Goal: Task Accomplishment & Management: Complete application form

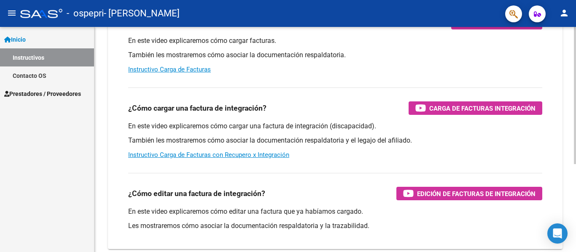
scroll to position [126, 0]
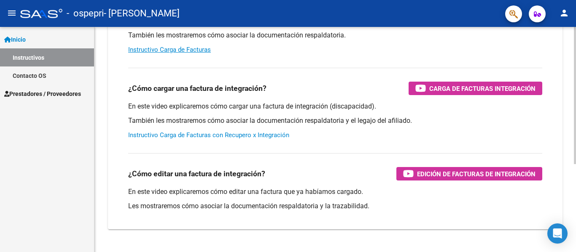
click at [155, 135] on link "Instructivo Carga de Facturas con Recupero x Integración" at bounding box center [208, 135] width 161 height 8
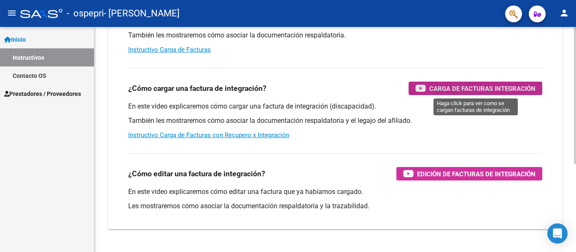
click at [475, 89] on span "Carga de Facturas Integración" at bounding box center [482, 88] width 106 height 11
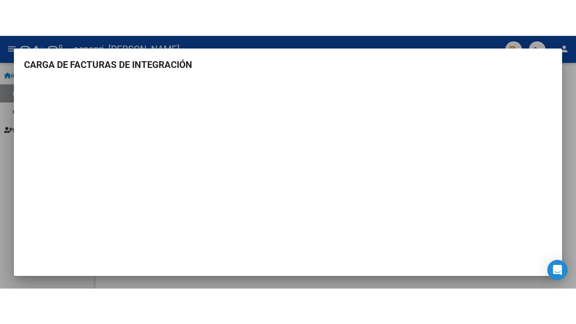
scroll to position [0, 0]
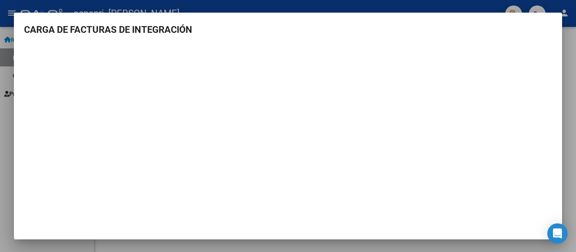
click at [205, 28] on h3 "CARGA DE FACTURAS DE INTEGRACIÓN" at bounding box center [288, 30] width 528 height 14
click at [7, 111] on div at bounding box center [288, 126] width 576 height 252
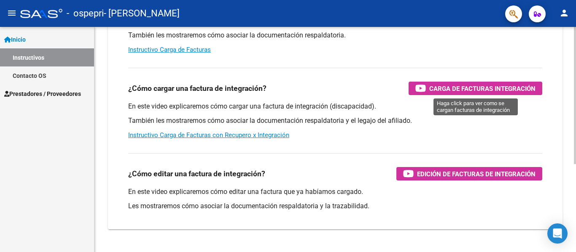
click at [468, 86] on span "Carga de Facturas Integración" at bounding box center [482, 88] width 106 height 11
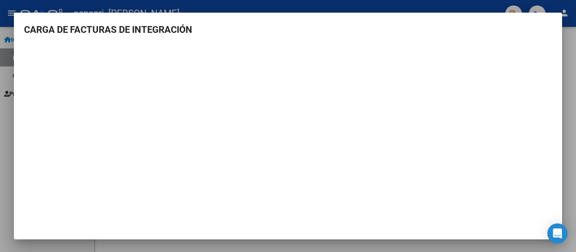
scroll to position [4, 0]
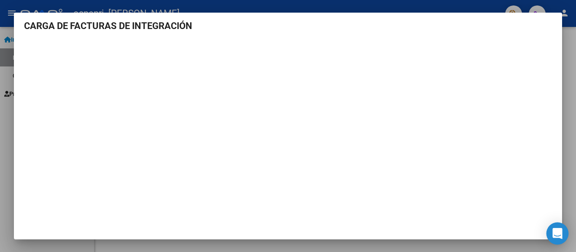
click at [553, 234] on icon "Open Intercom Messenger" at bounding box center [557, 233] width 11 height 11
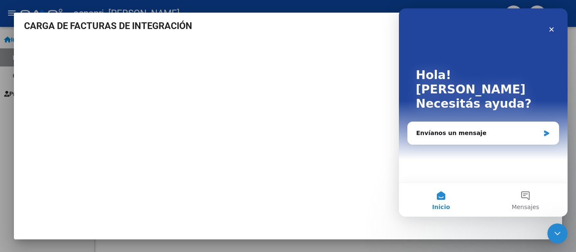
scroll to position [0, 0]
click at [548, 30] on icon "Cerrar" at bounding box center [551, 29] width 7 height 7
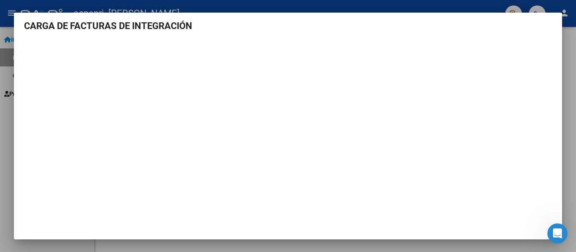
click at [6, 109] on div at bounding box center [288, 126] width 576 height 252
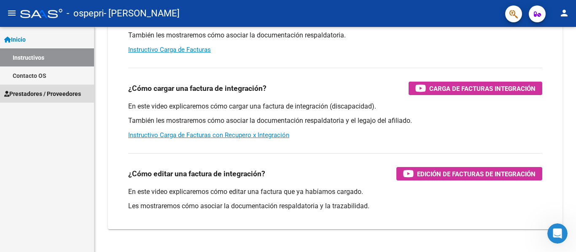
click at [20, 94] on span "Prestadores / Proveedores" at bounding box center [42, 93] width 77 height 9
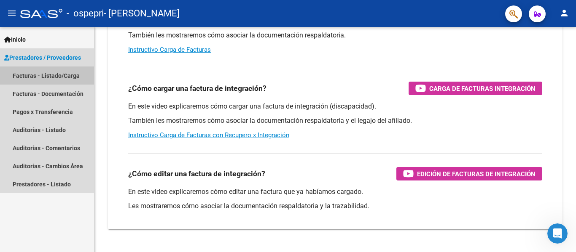
click at [66, 75] on link "Facturas - Listado/Carga" at bounding box center [47, 76] width 94 height 18
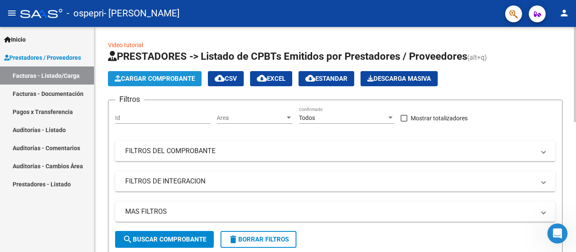
click at [150, 79] on span "Cargar Comprobante" at bounding box center [155, 79] width 80 height 8
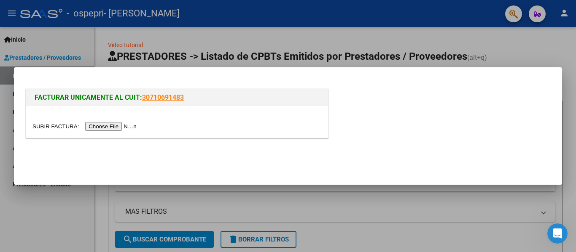
click at [120, 126] on input "file" at bounding box center [85, 126] width 107 height 9
click at [103, 127] on input "file" at bounding box center [85, 126] width 107 height 9
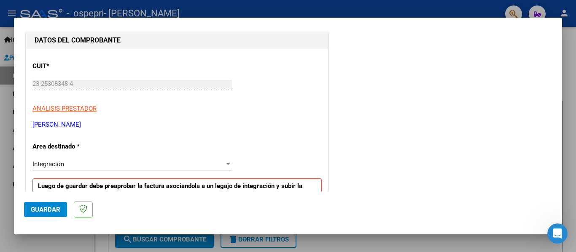
scroll to position [126, 0]
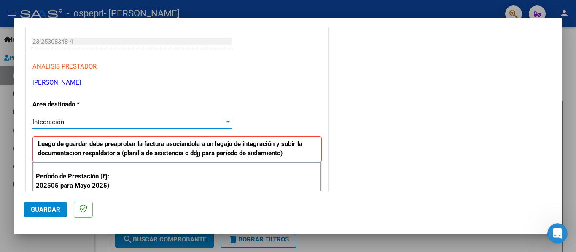
click at [63, 120] on span "Integración" at bounding box center [48, 122] width 32 height 8
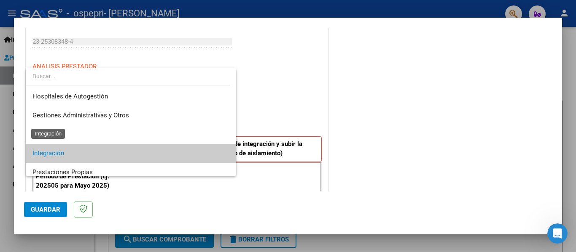
scroll to position [32, 0]
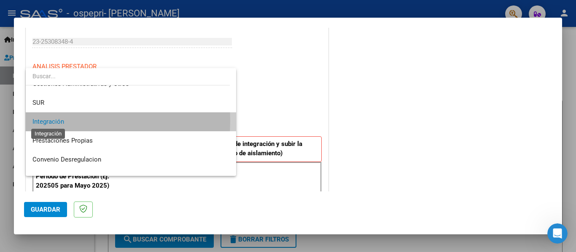
click at [63, 121] on span "Integración" at bounding box center [48, 122] width 32 height 8
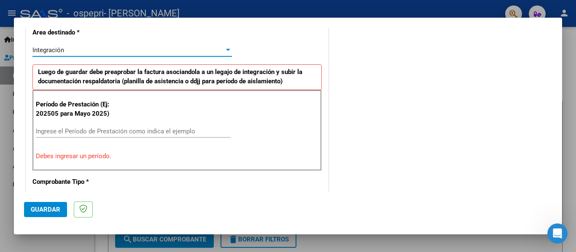
scroll to position [211, 0]
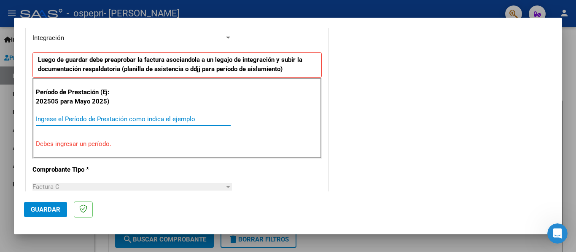
click at [98, 119] on input "Ingrese el Período de Prestación como indica el ejemplo" at bounding box center [133, 119] width 195 height 8
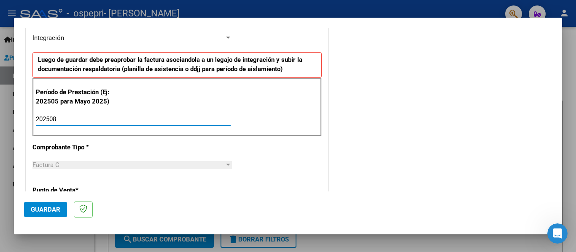
type input "202508"
click at [105, 166] on div "Factura C" at bounding box center [128, 165] width 192 height 8
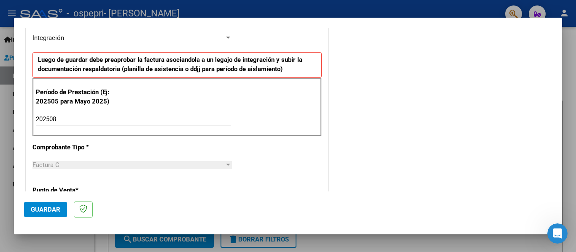
scroll to position [253, 0]
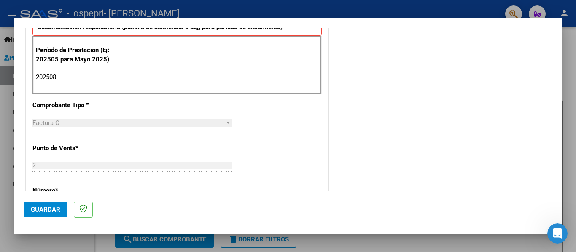
click at [226, 123] on div at bounding box center [228, 123] width 4 height 2
click at [146, 124] on div "Factura C" at bounding box center [128, 123] width 192 height 8
click at [59, 121] on span "Factura C" at bounding box center [45, 123] width 27 height 8
click at [83, 118] on div "Factura C Seleccionar Tipo" at bounding box center [131, 123] width 199 height 13
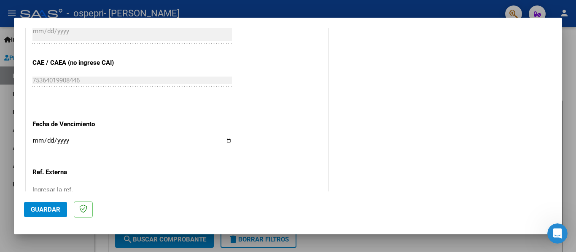
scroll to position [506, 0]
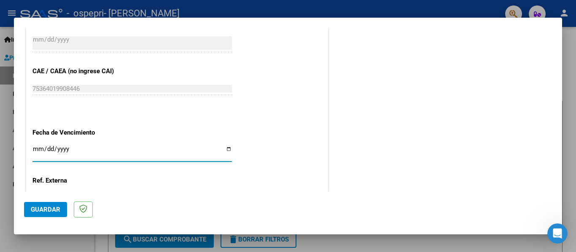
click at [34, 153] on input "Ingresar la fecha" at bounding box center [131, 152] width 199 height 13
type input "[DATE]"
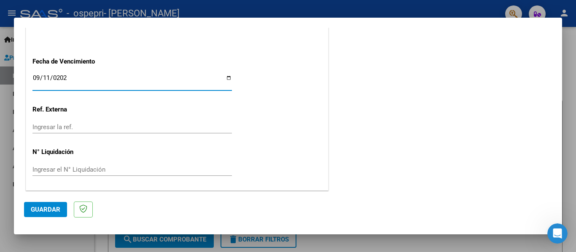
scroll to position [578, 0]
click at [57, 212] on span "Guardar" at bounding box center [46, 210] width 30 height 8
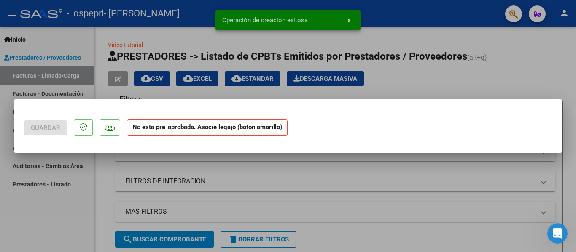
scroll to position [0, 0]
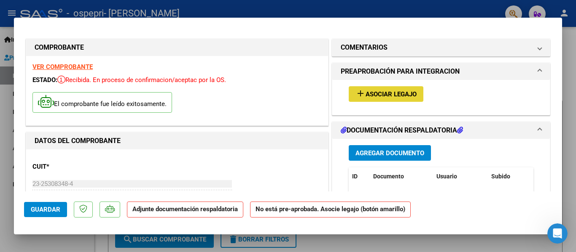
click at [388, 98] on span "Asociar Legajo" at bounding box center [390, 95] width 51 height 8
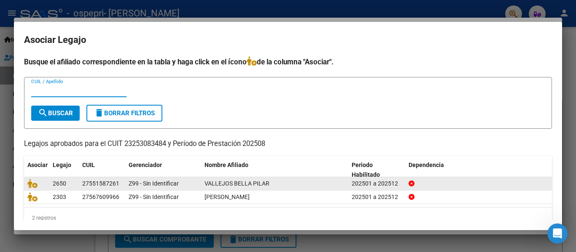
click at [230, 184] on span "VALLEJOS BELLA PILAR" at bounding box center [236, 183] width 65 height 7
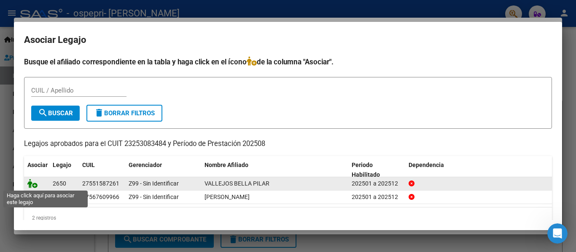
click at [35, 185] on icon at bounding box center [32, 183] width 10 height 9
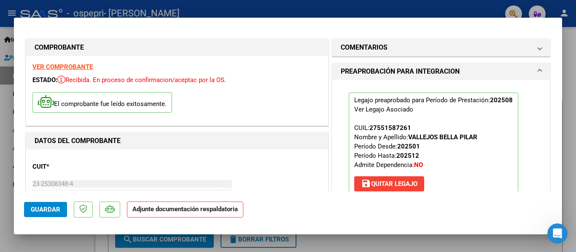
click at [204, 215] on p "Adjunte documentación respaldatoria" at bounding box center [185, 210] width 116 height 16
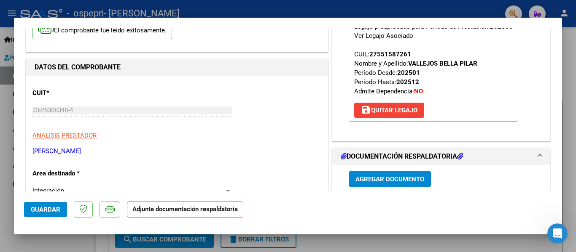
scroll to position [126, 0]
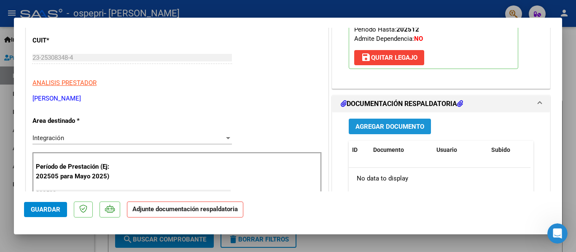
click at [393, 127] on span "Agregar Documento" at bounding box center [389, 127] width 69 height 8
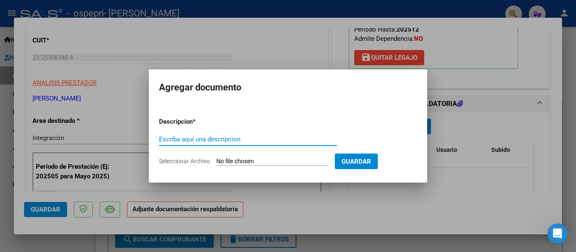
click at [233, 160] on input "Seleccionar Archivo" at bounding box center [272, 162] width 112 height 8
type input "C:\fakepath\Vallejos Bella Asist ev [DATE].pdf"
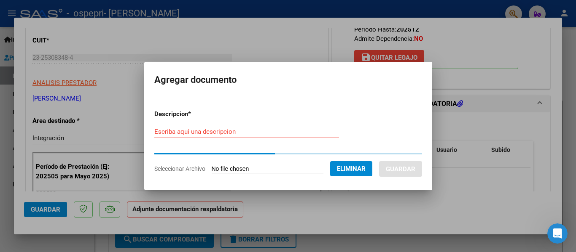
click at [211, 132] on form "Descripcion * Escriba aquí una descripcion Seleccionar Archivo Eliminar Guardar" at bounding box center [288, 141] width 268 height 77
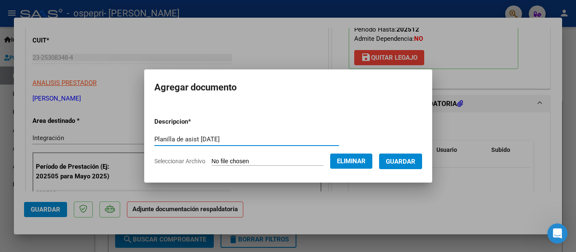
type input "Planilla de asist [DATE]"
click at [410, 161] on span "Guardar" at bounding box center [401, 162] width 30 height 8
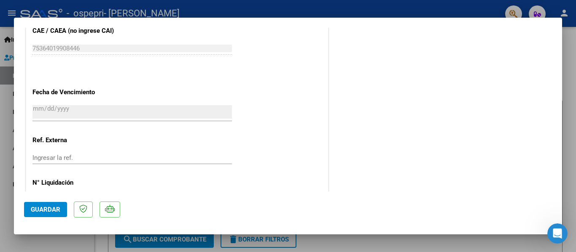
scroll to position [590, 0]
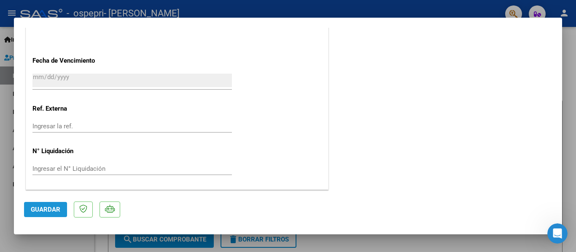
click at [52, 207] on span "Guardar" at bounding box center [46, 210] width 30 height 8
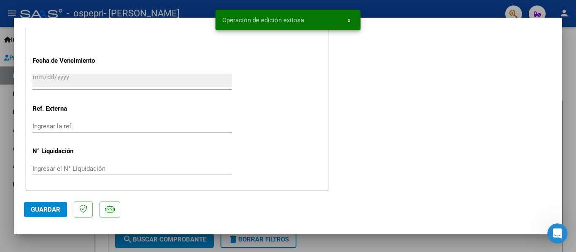
click at [91, 241] on div at bounding box center [288, 126] width 576 height 252
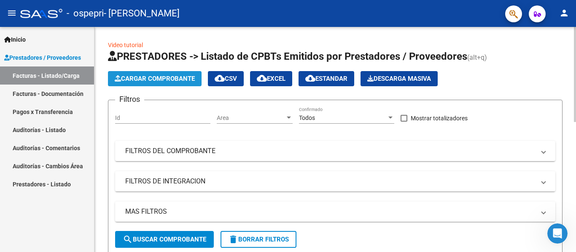
click at [177, 80] on span "Cargar Comprobante" at bounding box center [155, 79] width 80 height 8
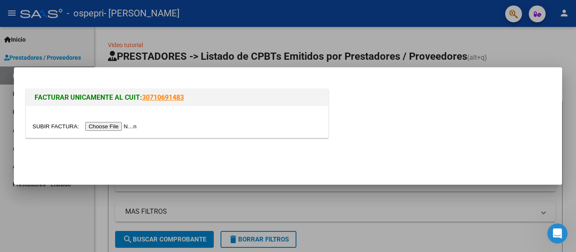
click at [122, 127] on input "file" at bounding box center [85, 126] width 107 height 9
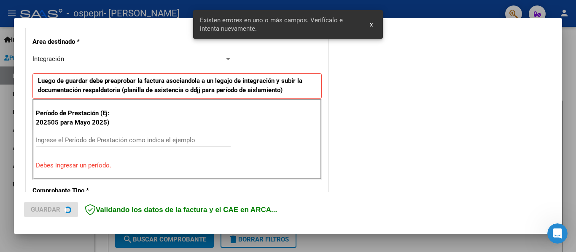
scroll to position [196, 0]
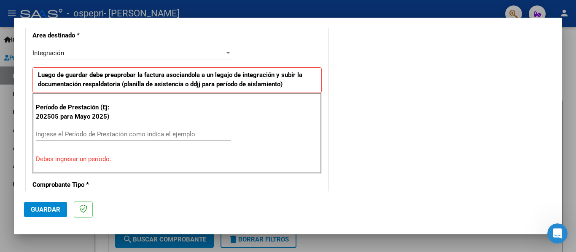
click at [120, 133] on input "Ingrese el Período de Prestación como indica el ejemplo" at bounding box center [133, 135] width 195 height 8
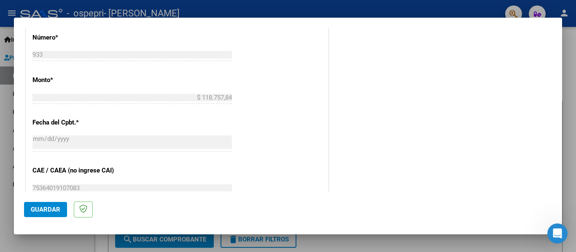
scroll to position [533, 0]
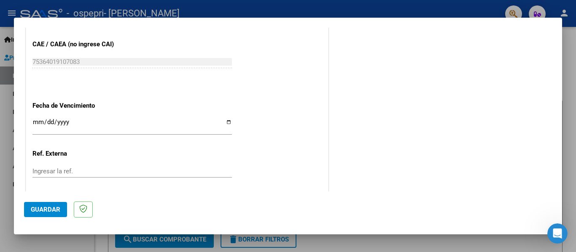
type input "202508"
click at [36, 122] on input "Ingresar la fecha" at bounding box center [131, 125] width 199 height 13
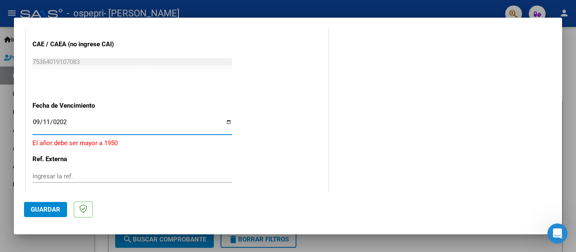
type input "[DATE]"
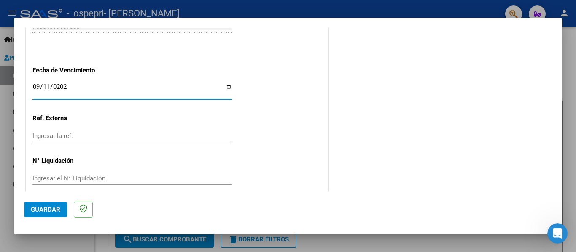
scroll to position [578, 0]
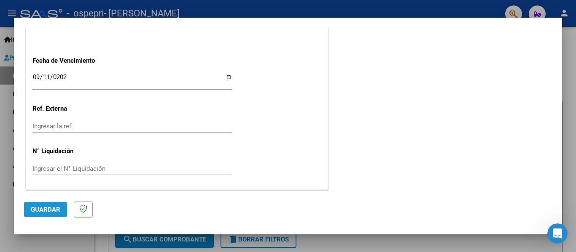
click at [45, 210] on span "Guardar" at bounding box center [46, 210] width 30 height 8
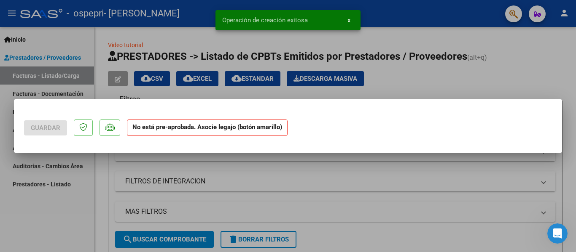
scroll to position [0, 0]
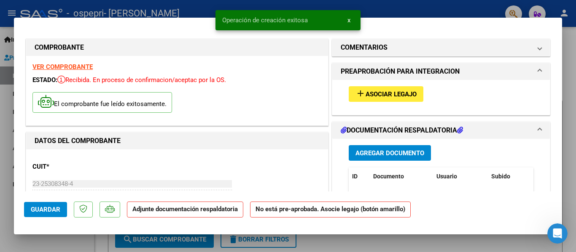
click at [387, 93] on span "Asociar Legajo" at bounding box center [390, 95] width 51 height 8
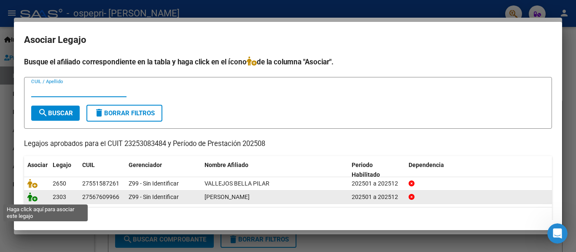
click at [35, 200] on icon at bounding box center [32, 197] width 10 height 9
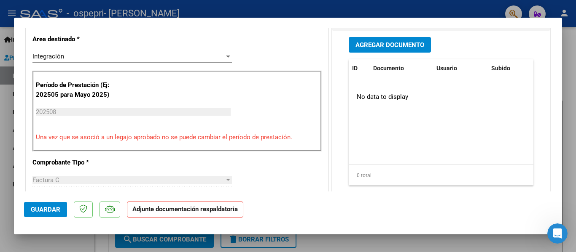
scroll to position [211, 0]
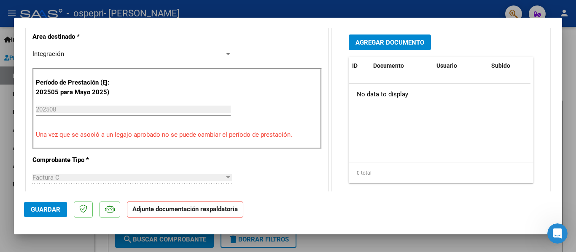
click at [393, 43] on span "Agregar Documento" at bounding box center [389, 43] width 69 height 8
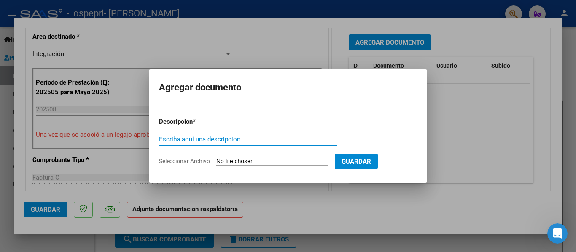
click at [244, 160] on input "Seleccionar Archivo" at bounding box center [272, 162] width 112 height 8
type input "C:\fakepath\[PERSON_NAME] asist ev [DATE].pdf"
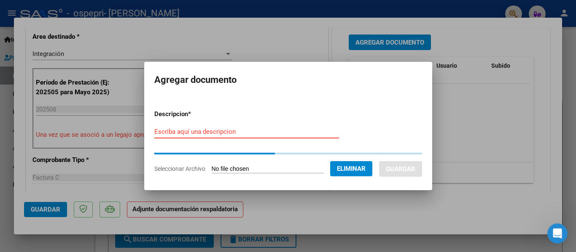
click at [247, 130] on input "Escriba aquí una descripcion" at bounding box center [246, 132] width 185 height 8
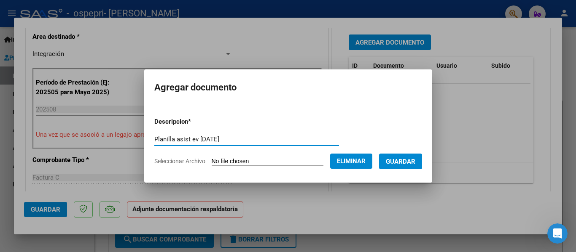
type input "Planilla asist ev [DATE]"
click at [415, 163] on span "Guardar" at bounding box center [401, 162] width 30 height 8
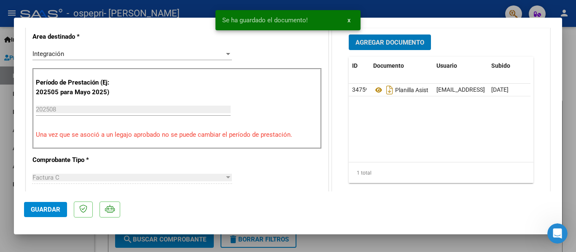
click at [36, 207] on span "Guardar" at bounding box center [46, 210] width 30 height 8
click at [347, 21] on span "x" at bounding box center [348, 20] width 3 height 8
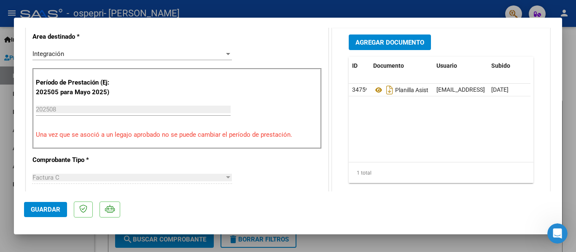
click at [348, 245] on div at bounding box center [288, 126] width 576 height 252
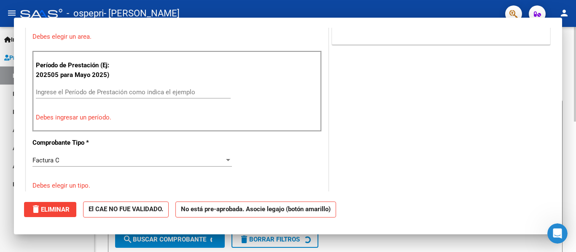
scroll to position [0, 0]
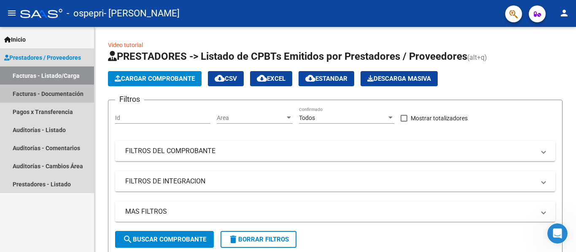
click at [52, 94] on link "Facturas - Documentación" at bounding box center [47, 94] width 94 height 18
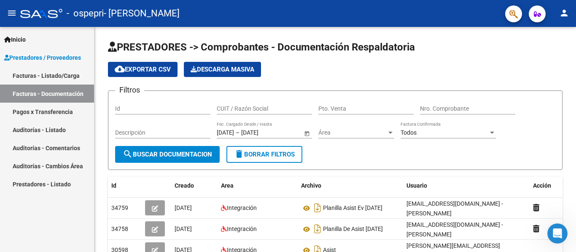
click at [55, 58] on span "Prestadores / Proveedores" at bounding box center [42, 57] width 77 height 9
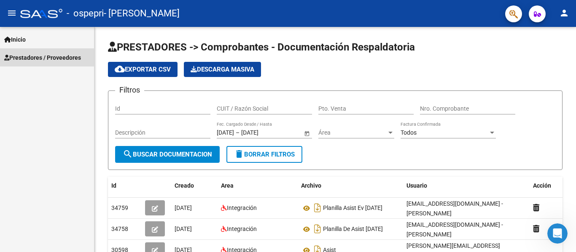
click at [55, 58] on span "Prestadores / Proveedores" at bounding box center [42, 57] width 77 height 9
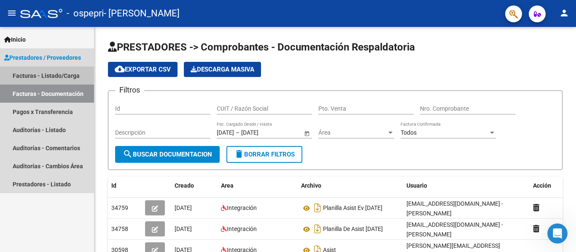
click at [58, 75] on link "Facturas - Listado/Carga" at bounding box center [47, 76] width 94 height 18
